Goal: Task Accomplishment & Management: Manage account settings

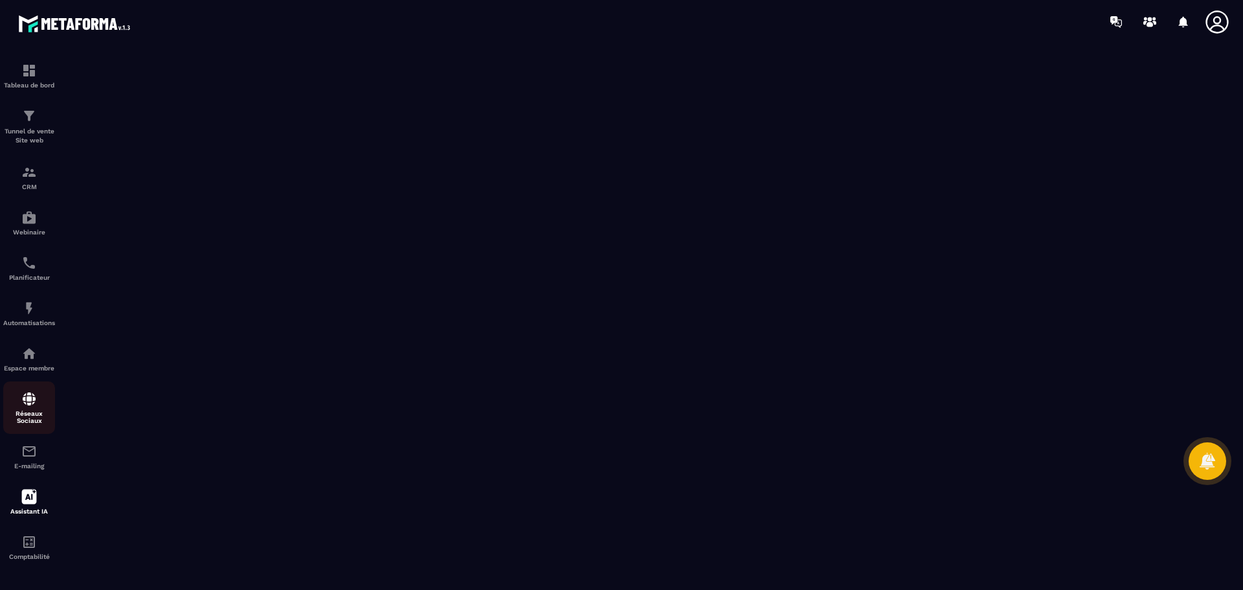
click at [28, 403] on img at bounding box center [29, 399] width 16 height 16
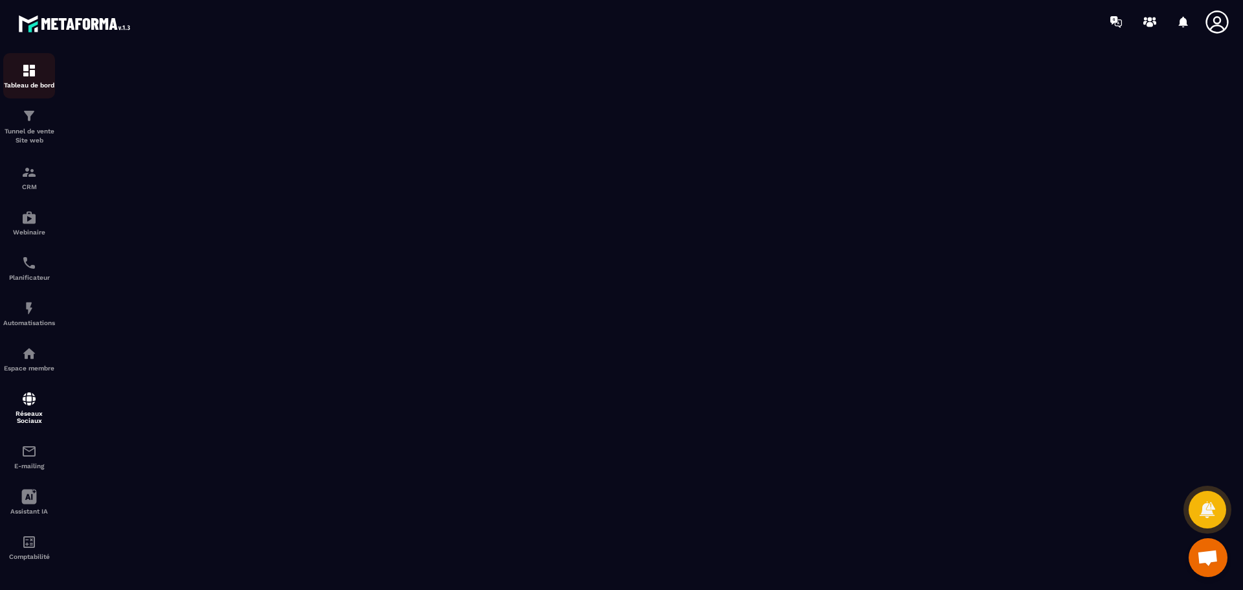
click at [28, 76] on img at bounding box center [29, 71] width 16 height 16
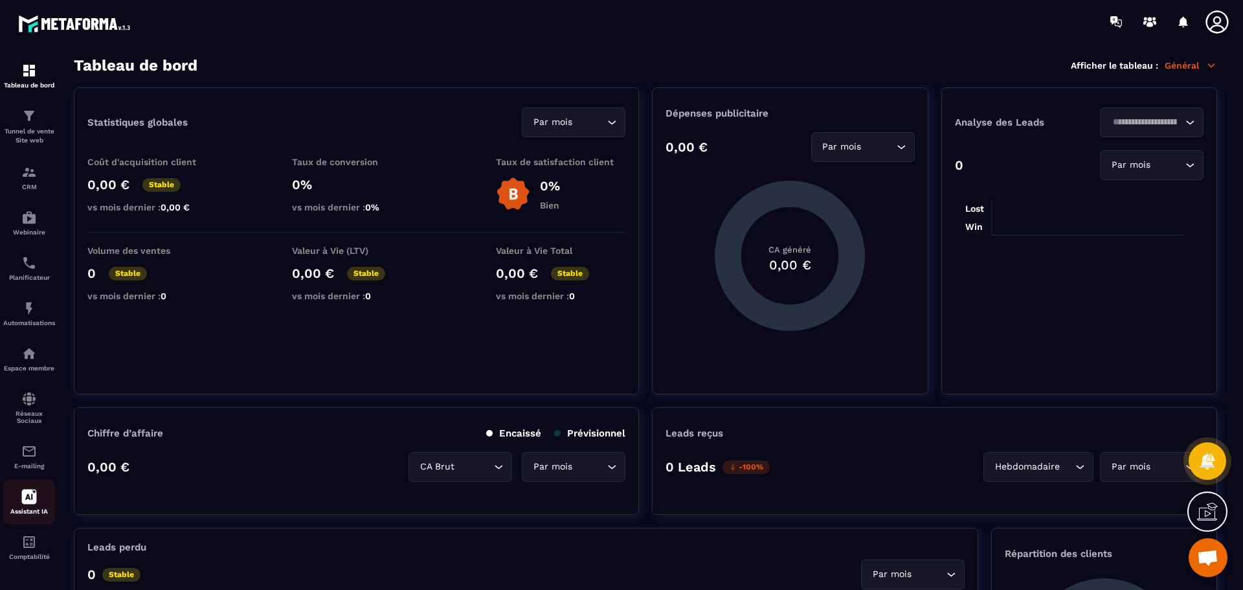
click at [32, 499] on icon at bounding box center [29, 497] width 16 height 16
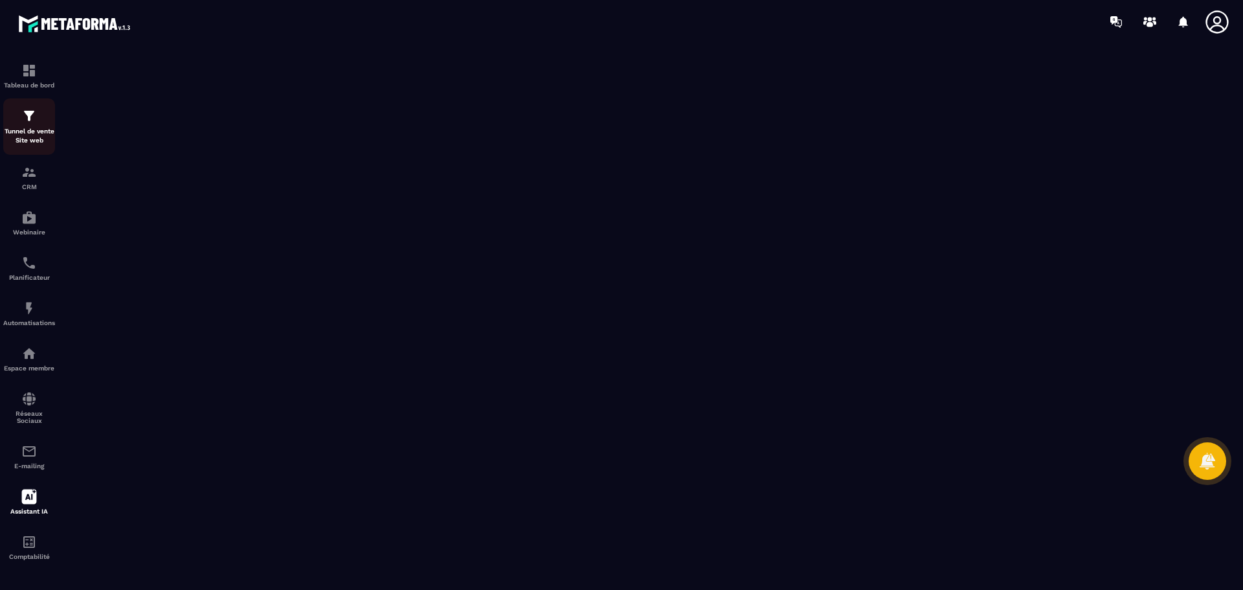
click at [28, 119] on img at bounding box center [29, 116] width 16 height 16
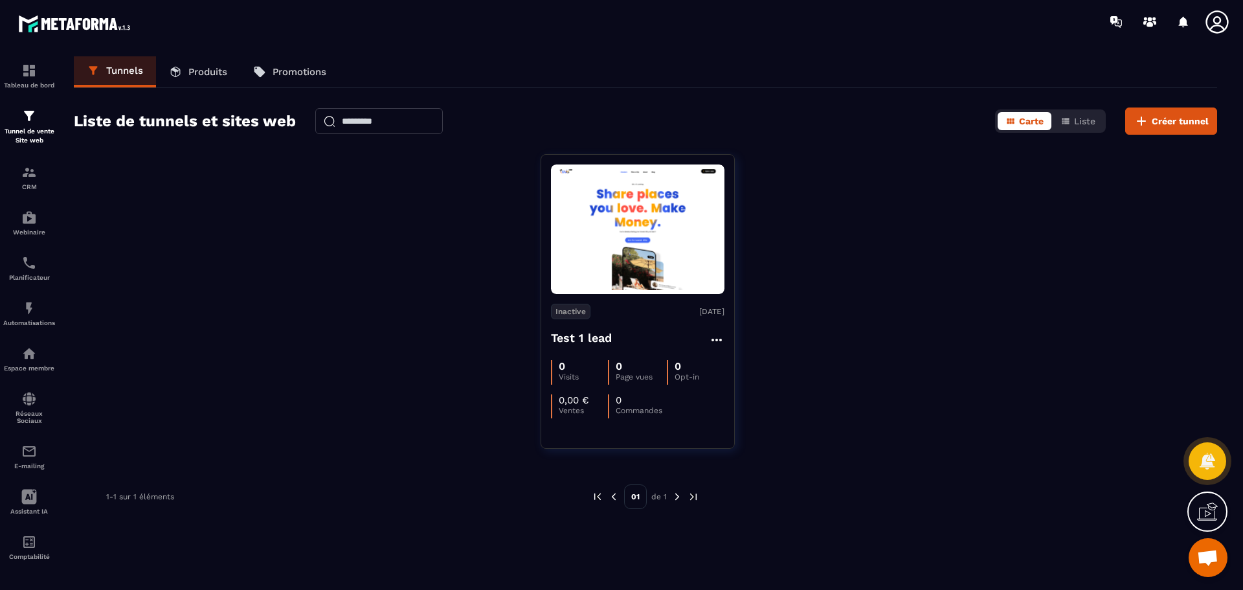
click at [1210, 515] on icon at bounding box center [1207, 511] width 21 height 21
click at [932, 387] on icon at bounding box center [927, 389] width 16 height 16
click at [1147, 19] on icon at bounding box center [1150, 22] width 21 height 21
drag, startPoint x: 639, startPoint y: 251, endPoint x: 471, endPoint y: 238, distance: 168.8
click at [471, 238] on div "Inactive [DATE] Test 1 lead 0 Visits 0 Page vues 0 Opt-in 0,00 € Ventes 0 Comma…" at bounding box center [645, 309] width 1143 height 311
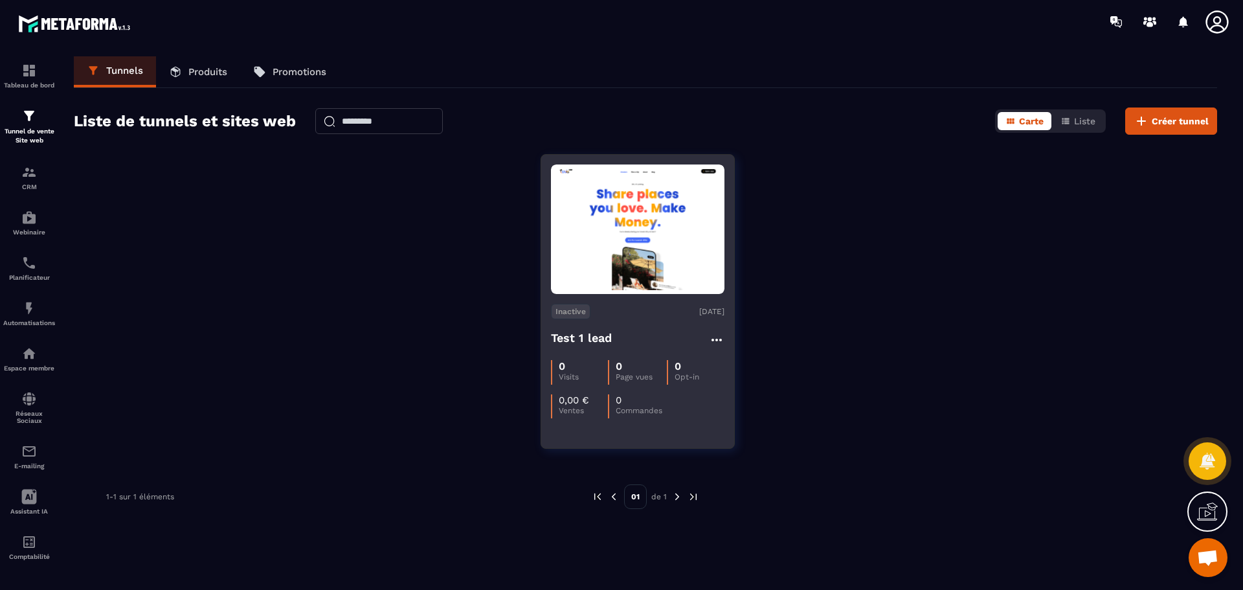
click at [717, 337] on icon at bounding box center [717, 340] width 16 height 16
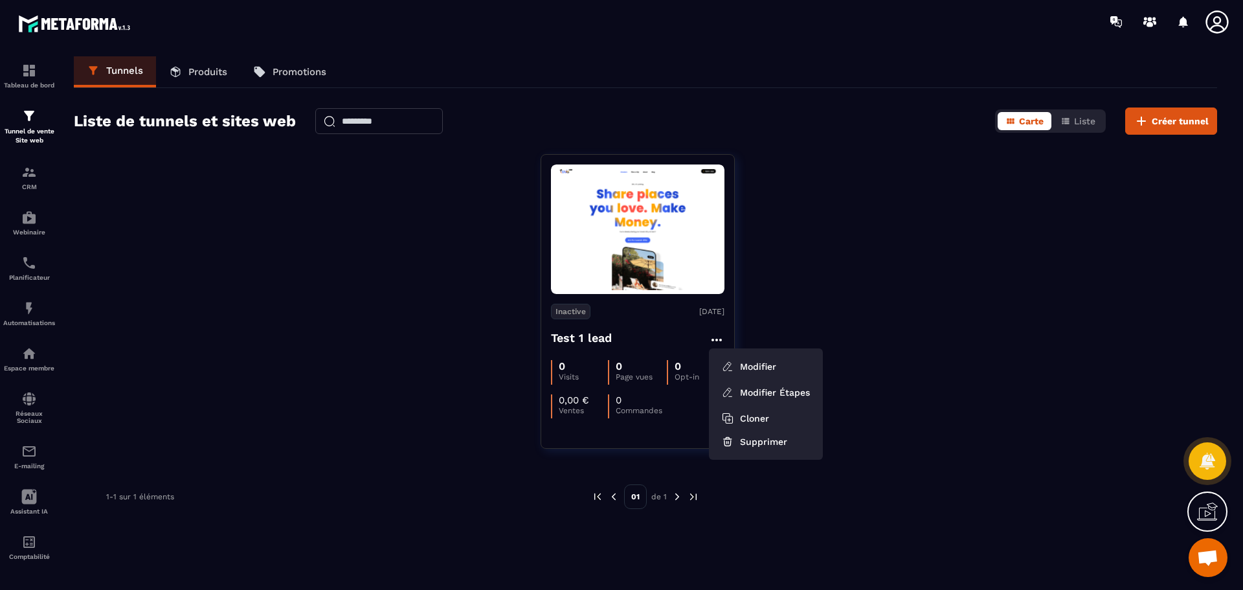
click at [747, 276] on div "Inactive [DATE] Test 1 lead Modifier Modifier Étapes Cloner Supprimer 0 Visits …" at bounding box center [645, 309] width 1143 height 311
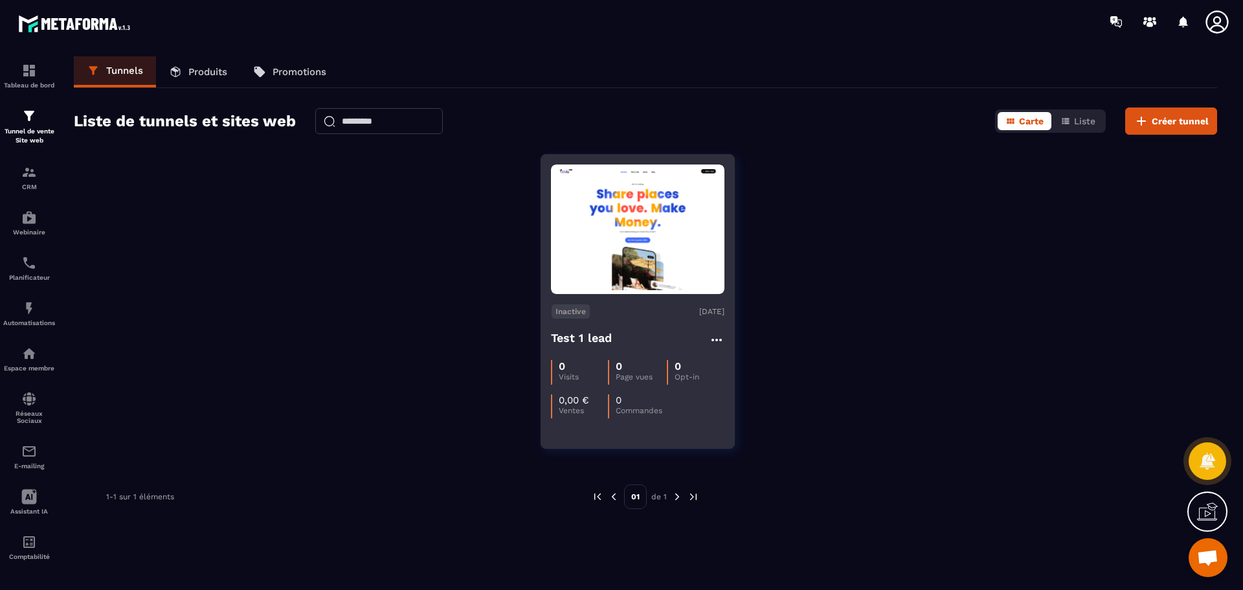
click at [638, 247] on img at bounding box center [638, 229] width 174 height 122
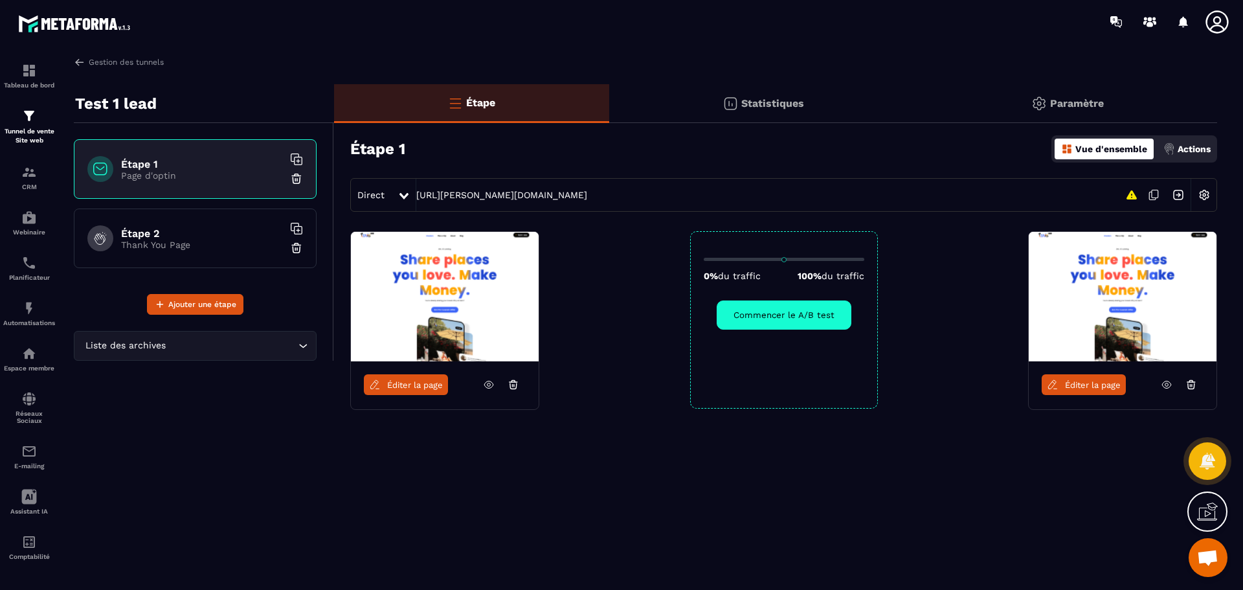
click at [488, 385] on icon at bounding box center [489, 384] width 3 height 3
